Goal: Task Accomplishment & Management: Manage account settings

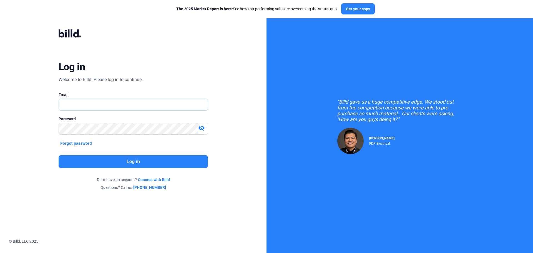
type input "[EMAIL_ADDRESS][DOMAIN_NAME]"
click at [113, 157] on button "Log in" at bounding box center [133, 161] width 149 height 13
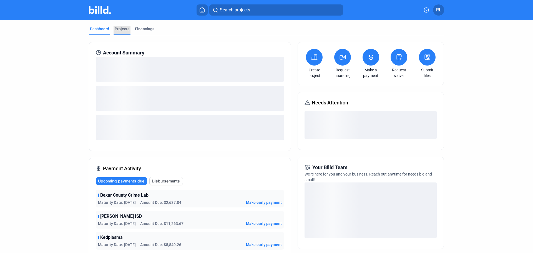
click at [120, 30] on div "Projects" at bounding box center [122, 29] width 15 height 6
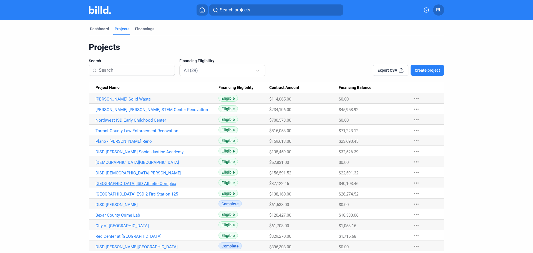
click at [117, 182] on link "[GEOGRAPHIC_DATA] ISD Athletic Complex" at bounding box center [156, 183] width 123 height 5
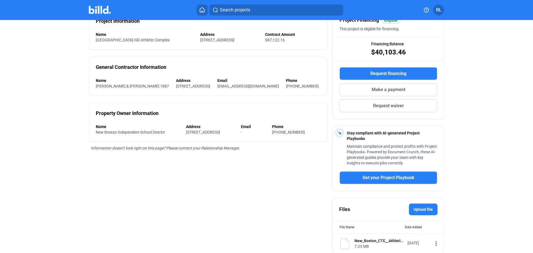
scroll to position [77, 0]
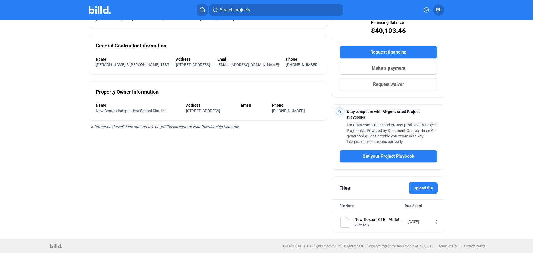
click at [422, 186] on label "Upload file" at bounding box center [423, 188] width 29 height 12
click at [0, 0] on input "Upload file" at bounding box center [0, 0] width 0 height 0
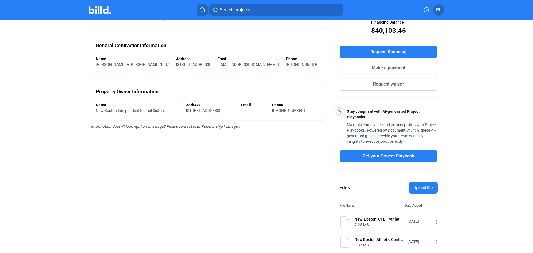
click at [423, 189] on label "Upload file" at bounding box center [423, 188] width 29 height 12
click at [0, 0] on input "Upload file" at bounding box center [0, 0] width 0 height 0
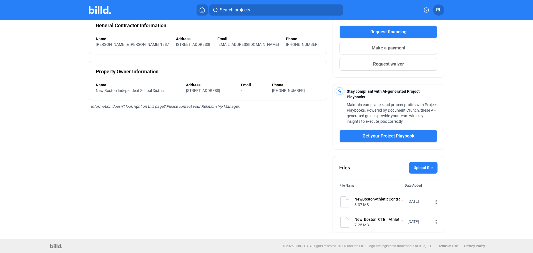
click at [433, 222] on mat-icon "more_vert" at bounding box center [436, 222] width 7 height 7
click at [469, 208] on div at bounding box center [266, 126] width 533 height 253
